Goal: Navigation & Orientation: Find specific page/section

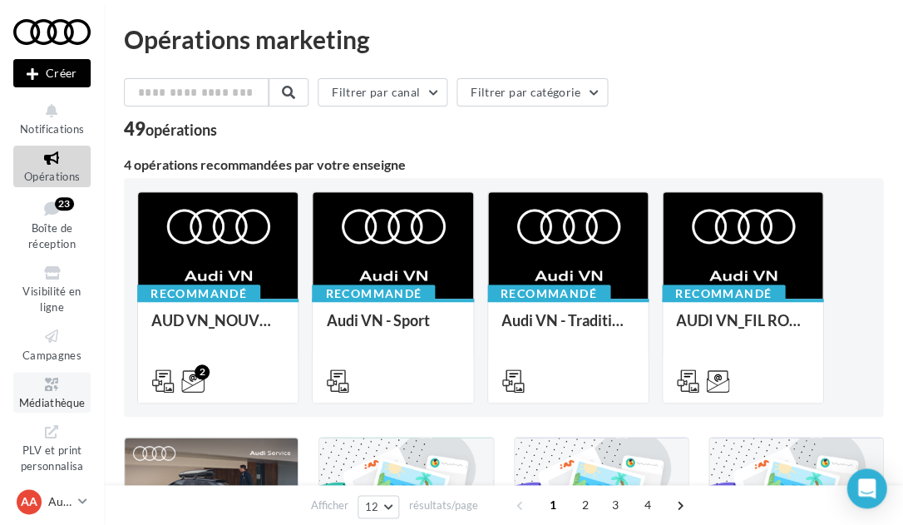
click at [56, 397] on span "Médiathèque" at bounding box center [52, 402] width 67 height 13
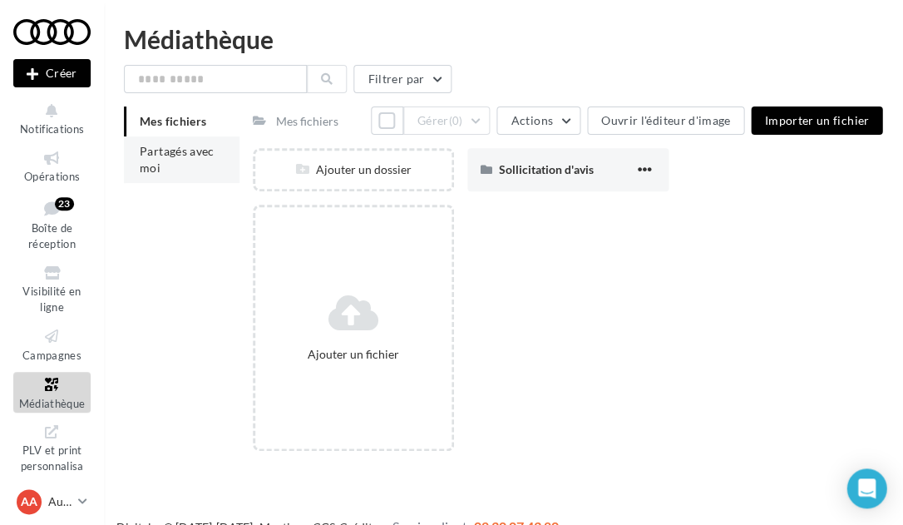
click at [177, 160] on li "Partagés avec moi" at bounding box center [182, 159] width 116 height 47
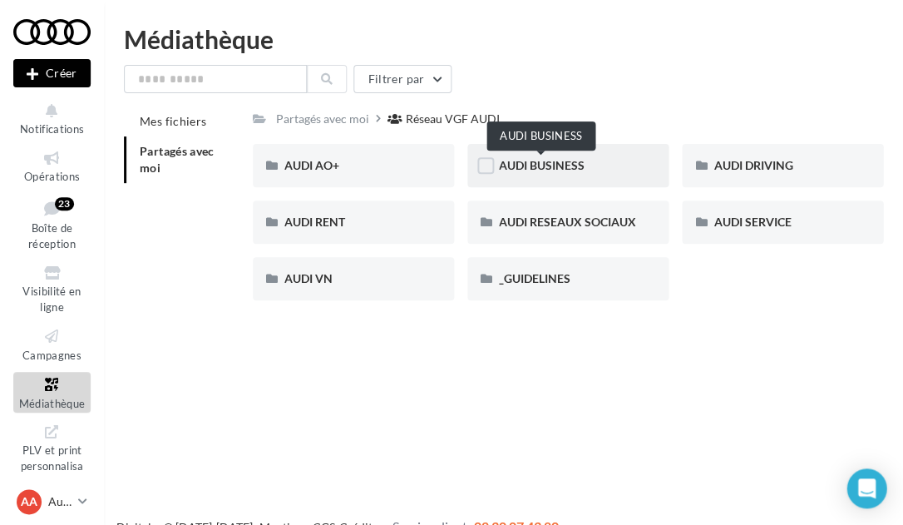
click at [565, 170] on span "AUDI BUSINESS" at bounding box center [542, 165] width 86 height 14
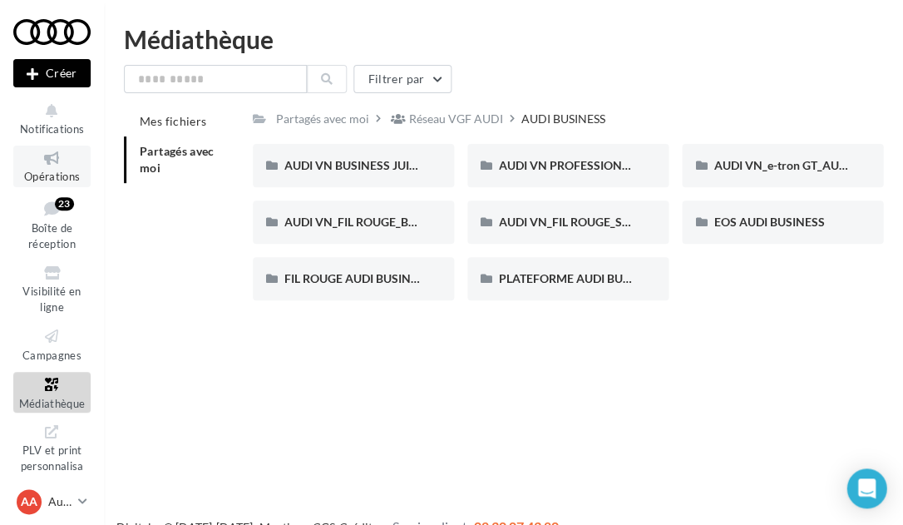
click at [62, 170] on span "Opérations" at bounding box center [52, 176] width 56 height 13
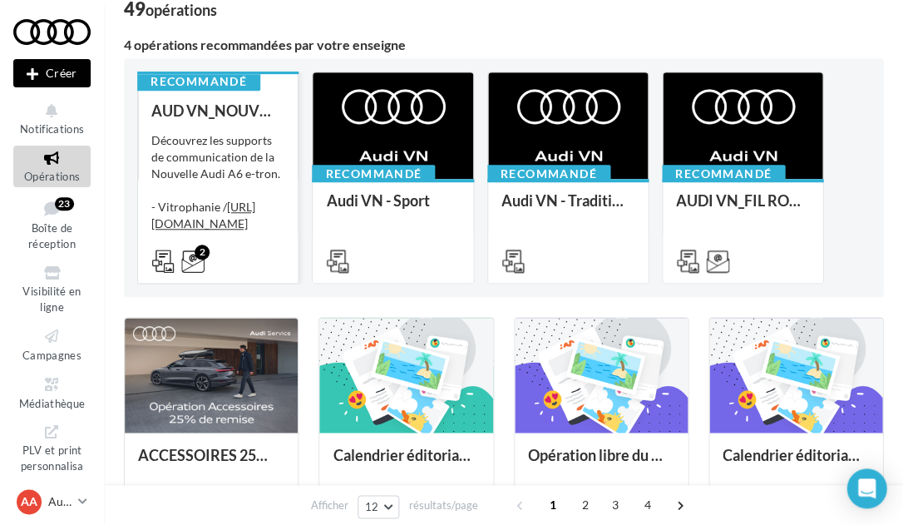
scroll to position [117, 0]
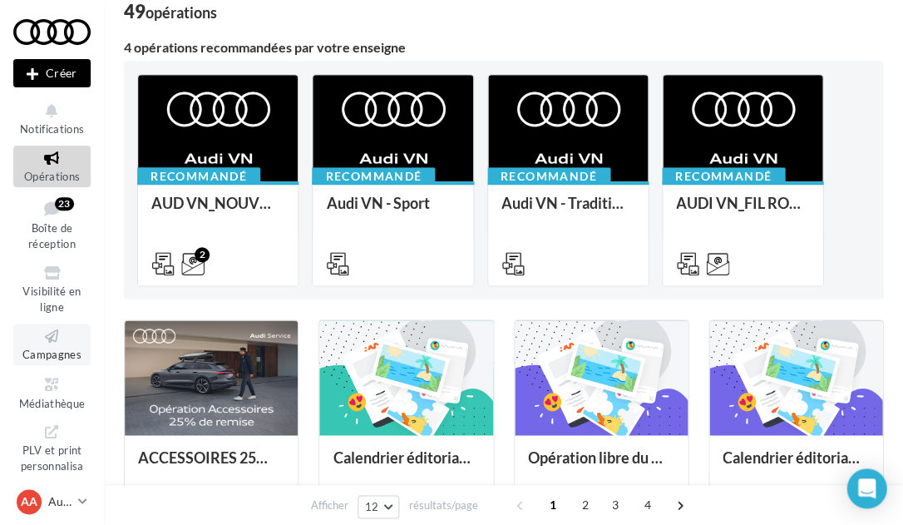
click at [59, 342] on icon at bounding box center [51, 336] width 67 height 19
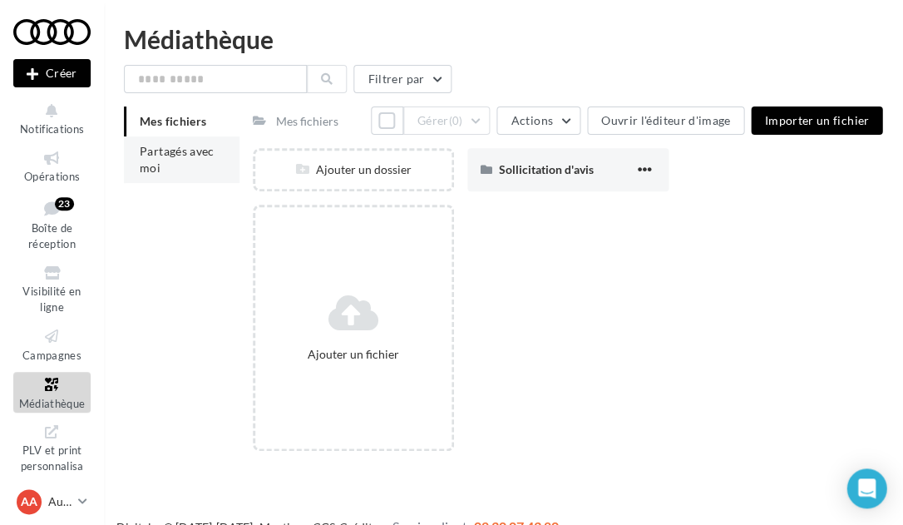
click at [171, 168] on li "Partagés avec moi" at bounding box center [182, 159] width 116 height 47
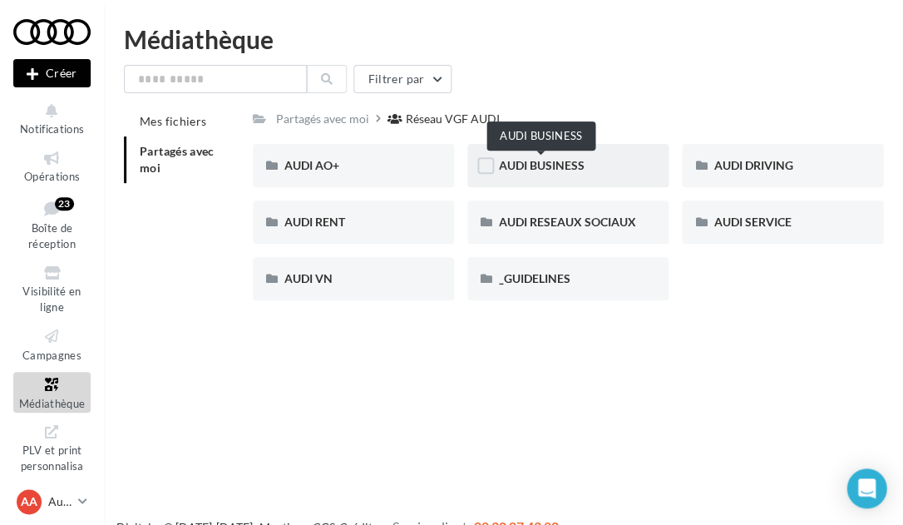
click at [565, 166] on span "AUDI BUSINESS" at bounding box center [542, 165] width 86 height 14
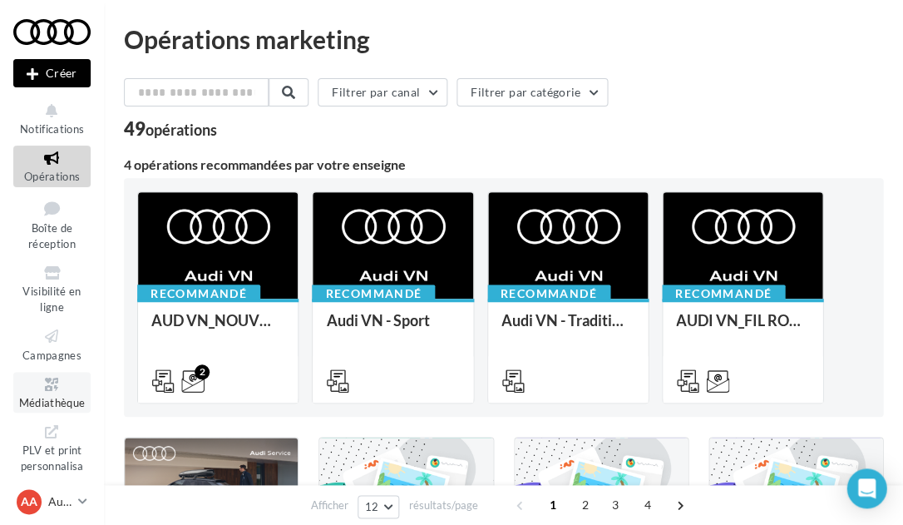
click at [55, 399] on span "Médiathèque" at bounding box center [52, 402] width 67 height 13
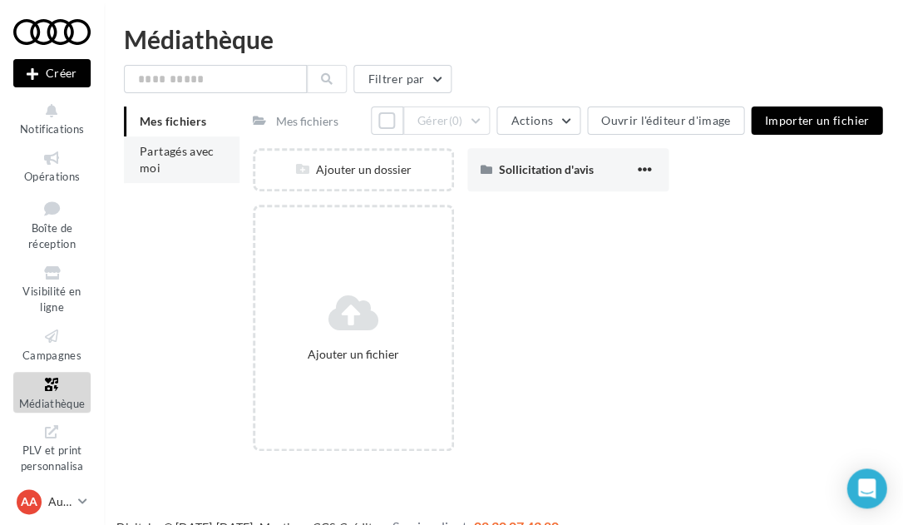
click at [219, 154] on li "Partagés avec moi" at bounding box center [182, 159] width 116 height 47
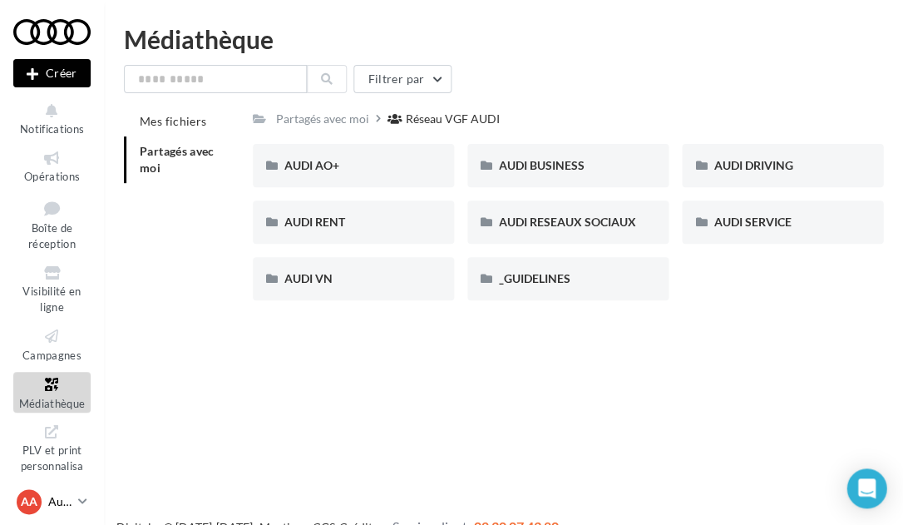
click at [63, 503] on p "Audi [GEOGRAPHIC_DATA]" at bounding box center [59, 501] width 23 height 17
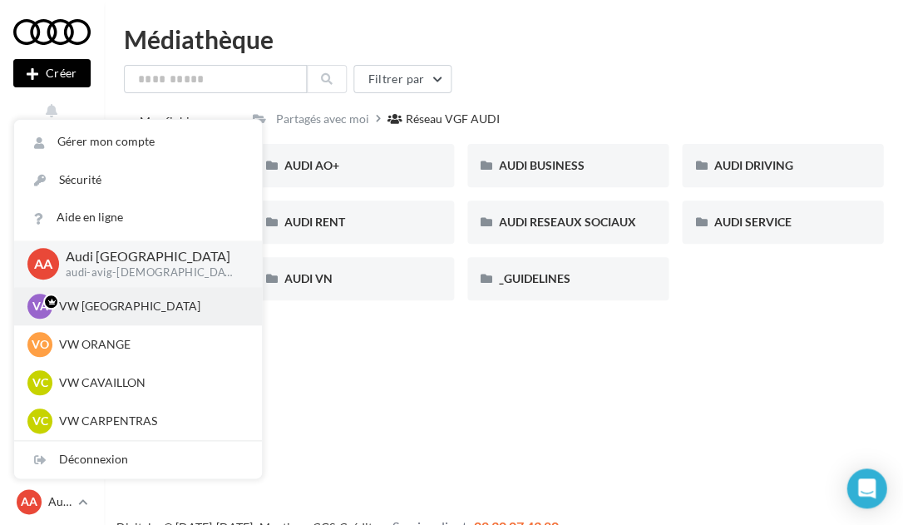
click at [113, 308] on p "VW [GEOGRAPHIC_DATA]" at bounding box center [150, 306] width 183 height 17
